Goal: Task Accomplishment & Management: Complete application form

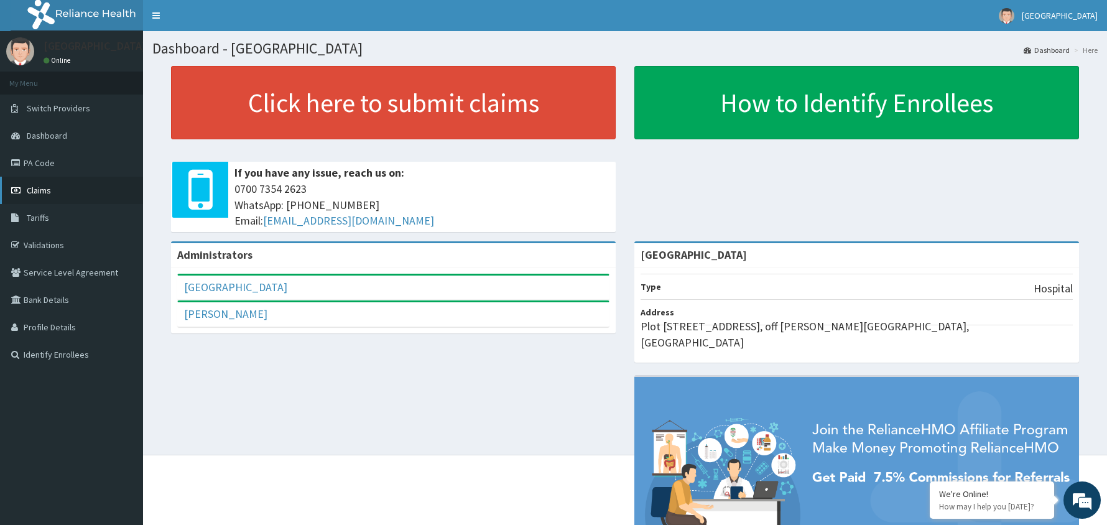
click at [38, 187] on span "Claims" at bounding box center [39, 190] width 24 height 11
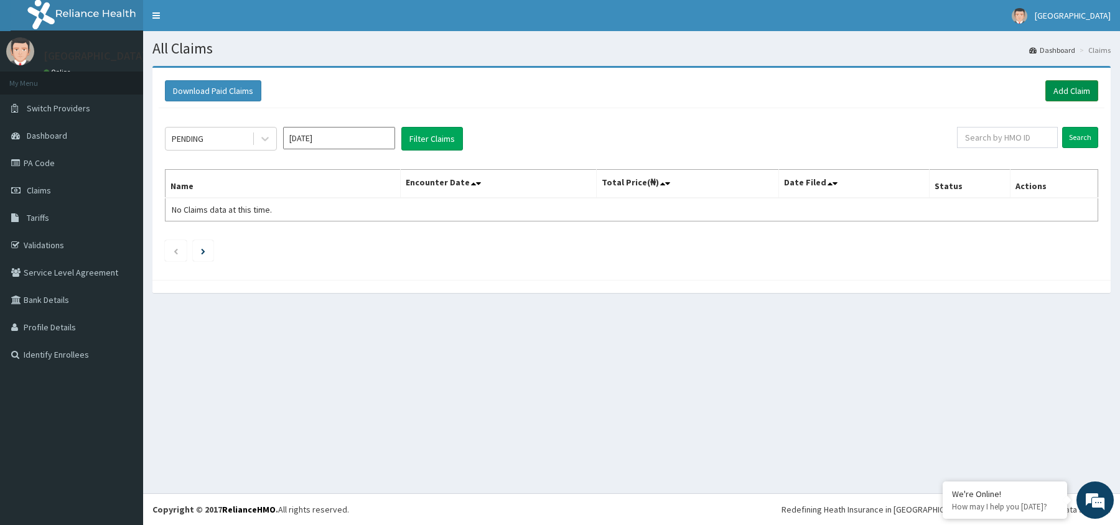
click at [1073, 90] on link "Add Claim" at bounding box center [1071, 90] width 53 height 21
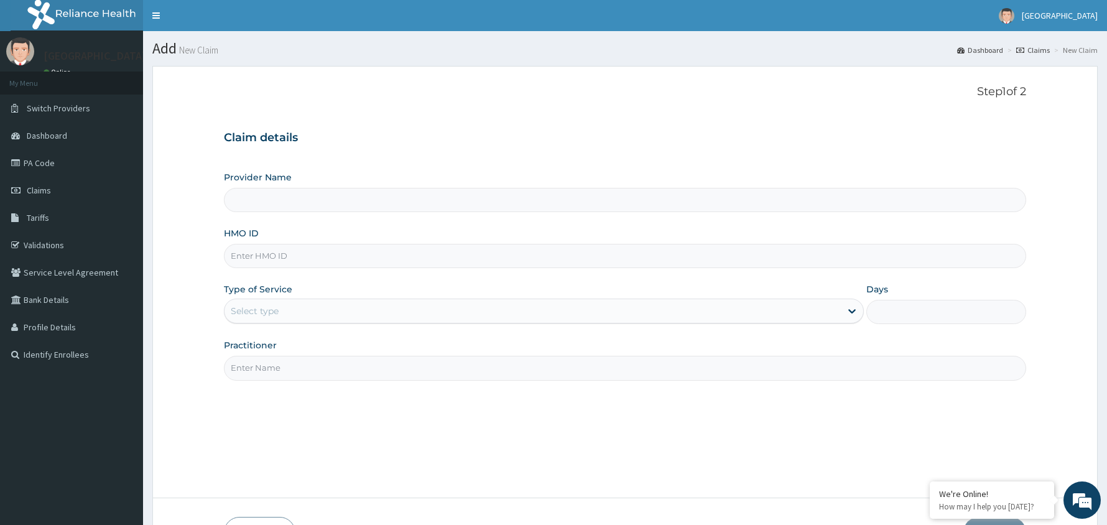
type input "[GEOGRAPHIC_DATA]"
click at [292, 254] on input "HMO ID" at bounding box center [625, 256] width 803 height 24
type input "AIP/"
